Goal: Information Seeking & Learning: Learn about a topic

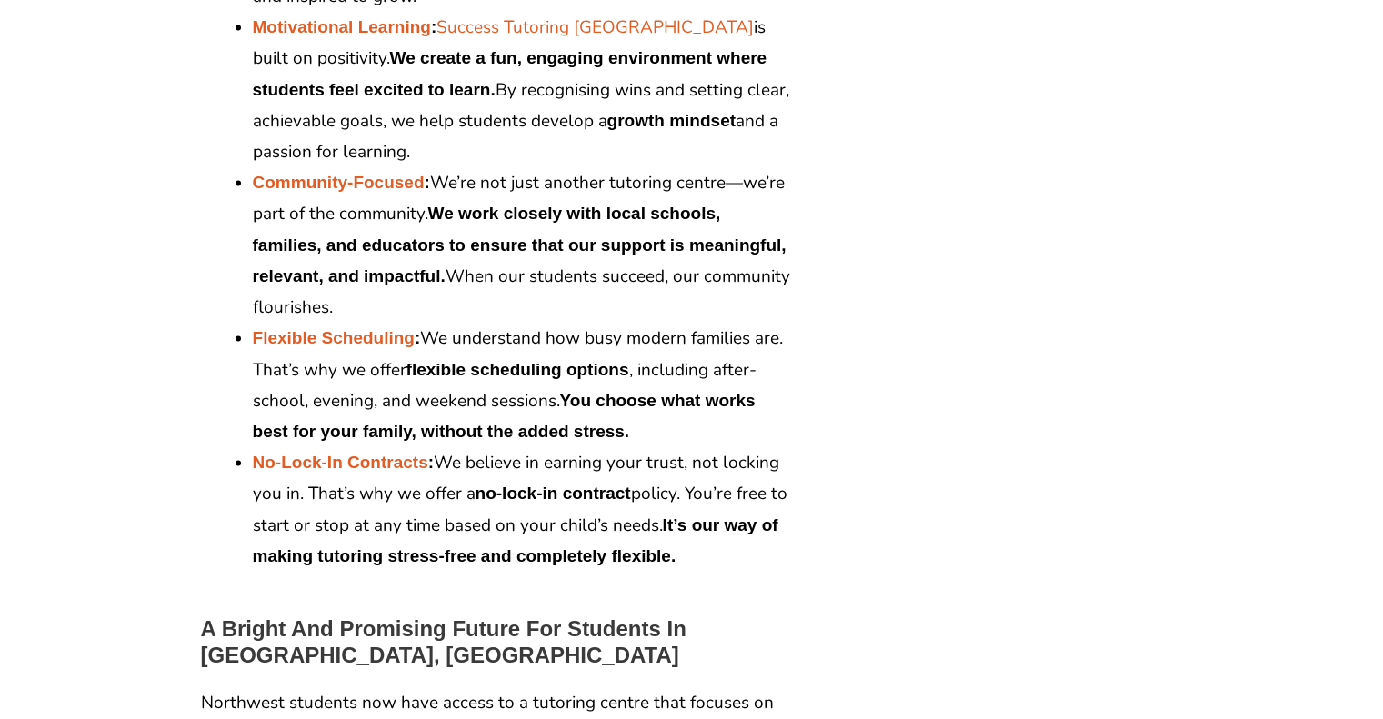
scroll to position [2953, 0]
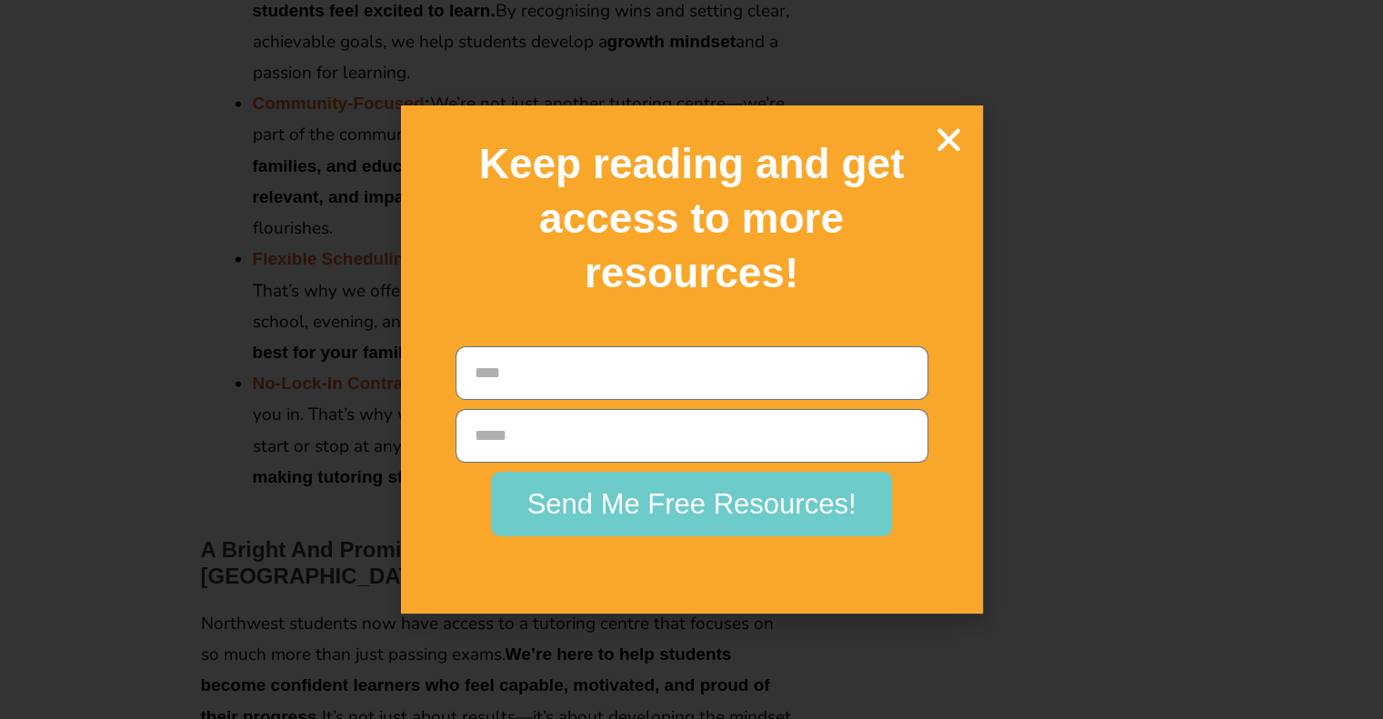
click at [935, 141] on icon "Close" at bounding box center [949, 140] width 32 height 32
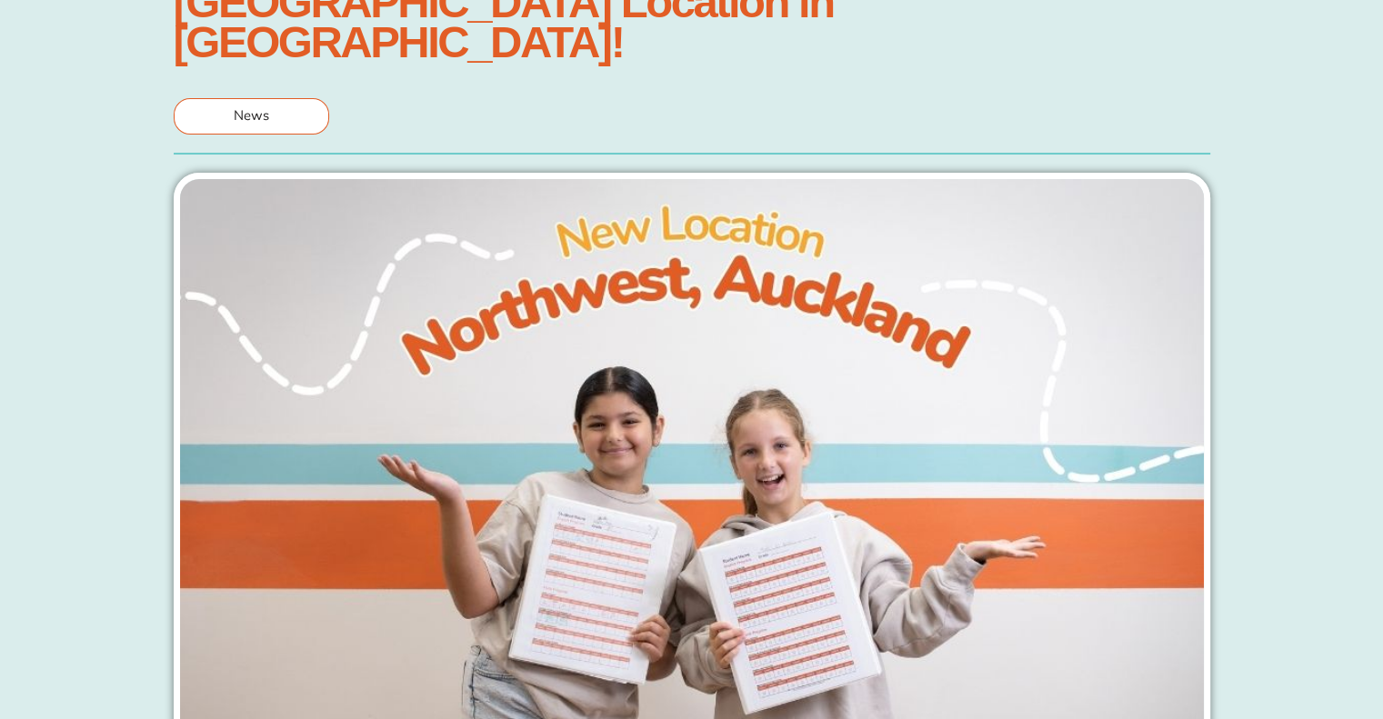
scroll to position [0, 0]
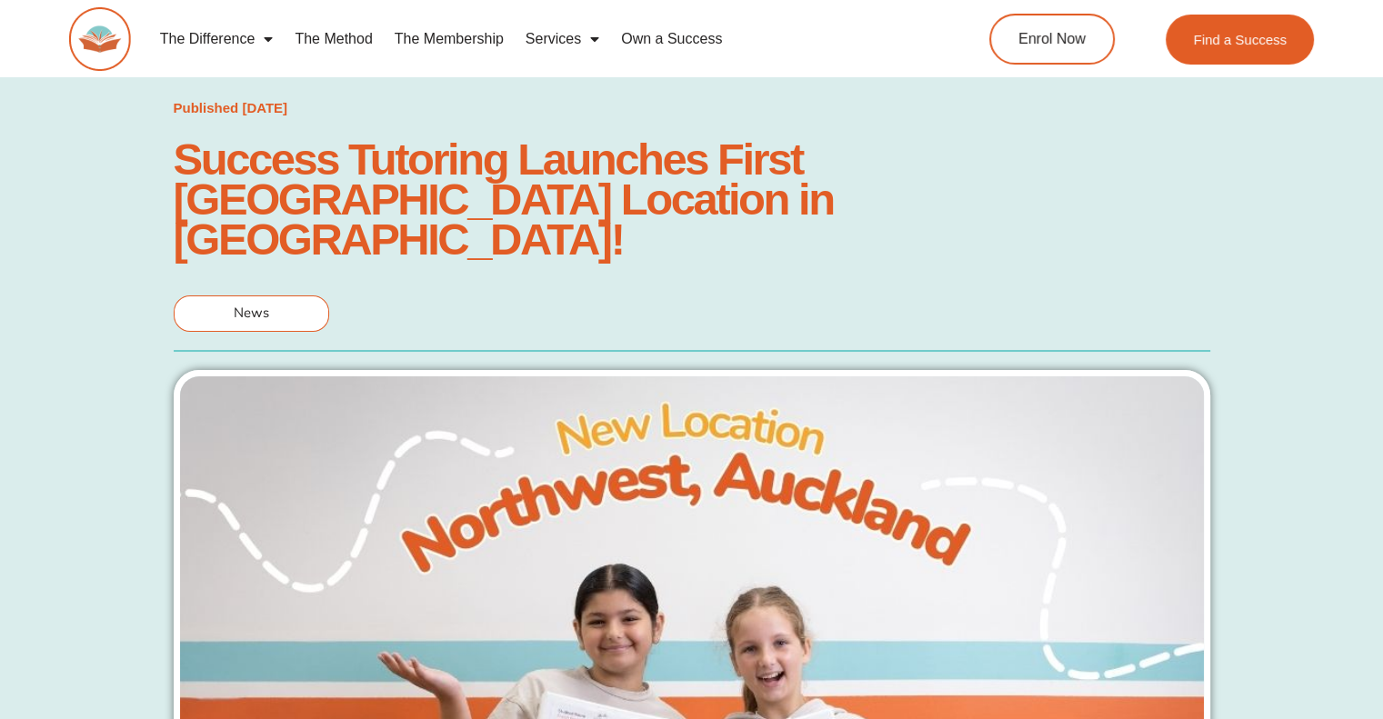
click at [258, 47] on span "Menu" at bounding box center [264, 39] width 18 height 33
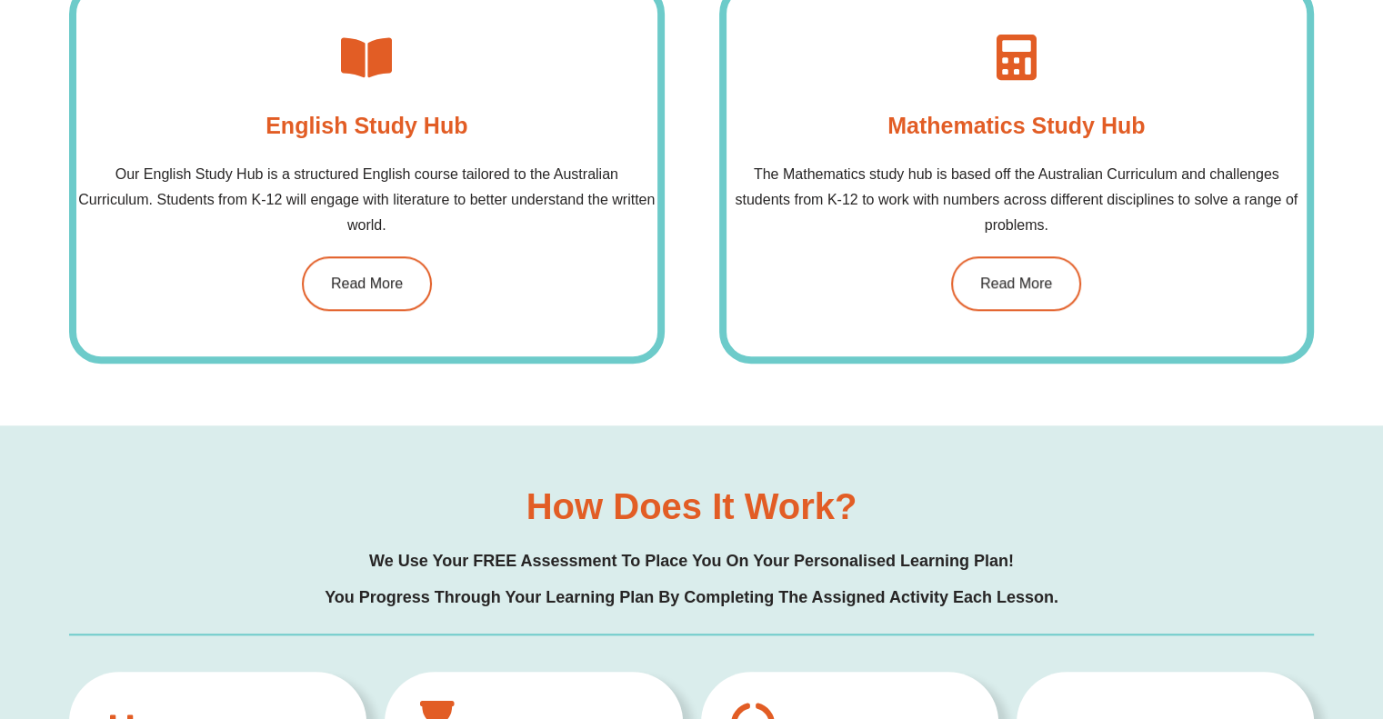
scroll to position [1467, 0]
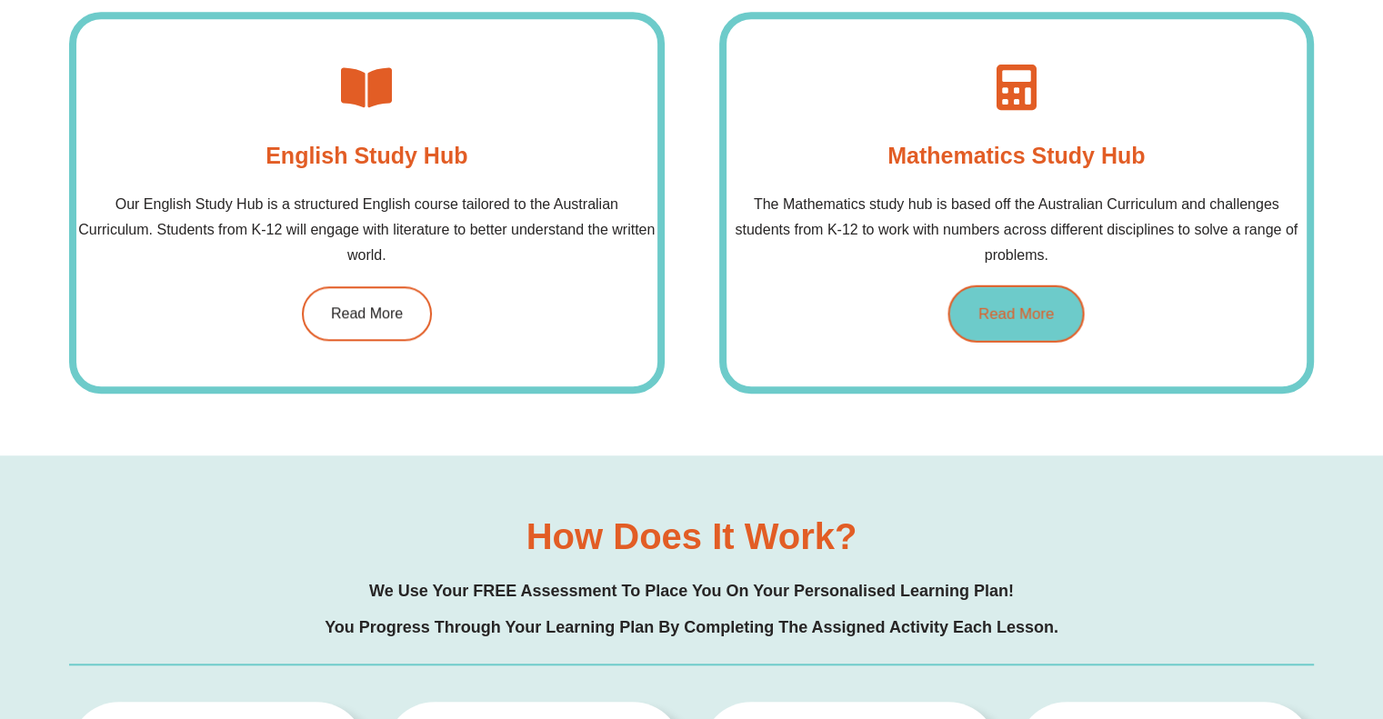
click at [1000, 305] on span "Read More" at bounding box center [1015, 312] width 75 height 15
